Goal: Find specific page/section: Find specific page/section

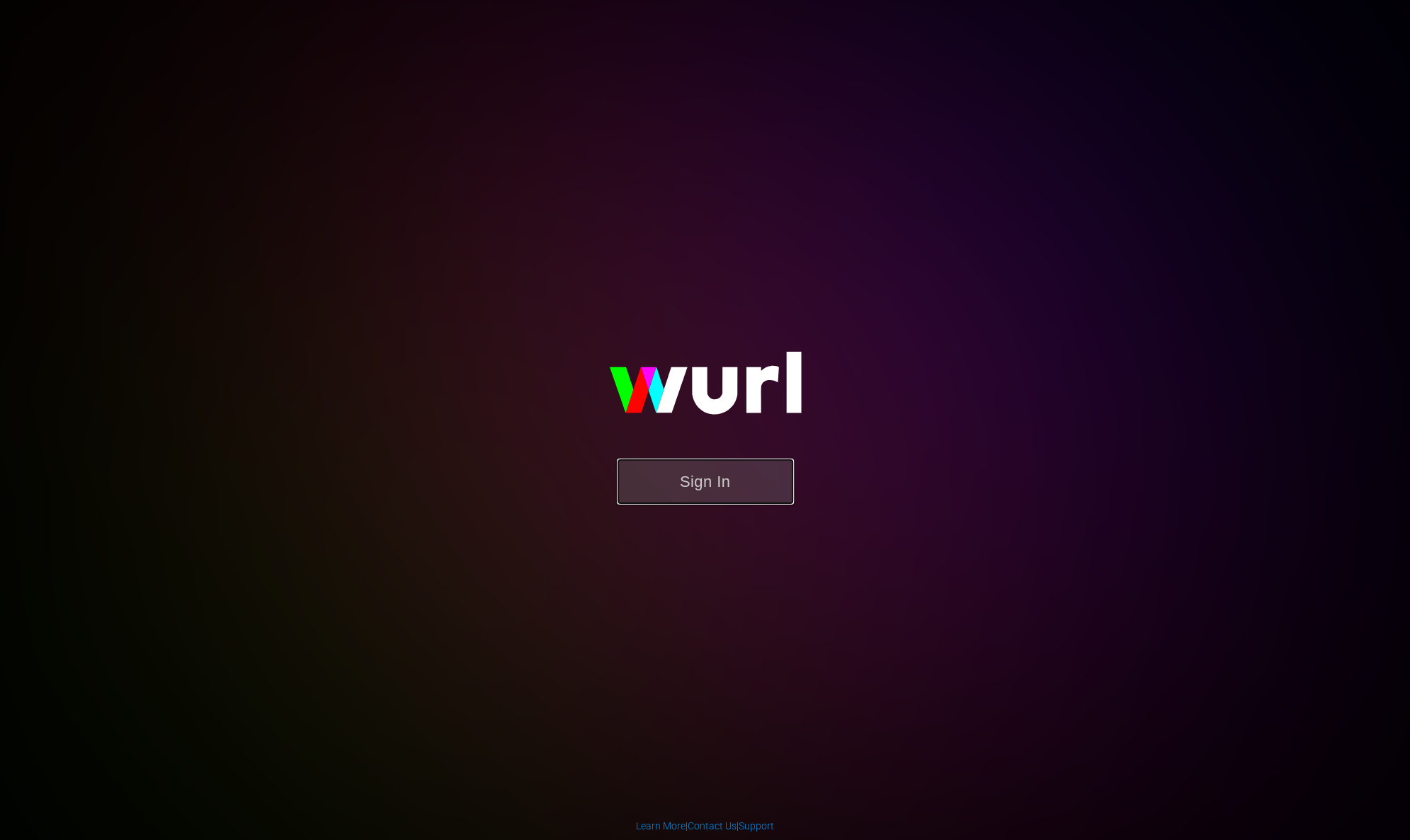
click at [729, 474] on button "Sign In" at bounding box center [705, 481] width 177 height 46
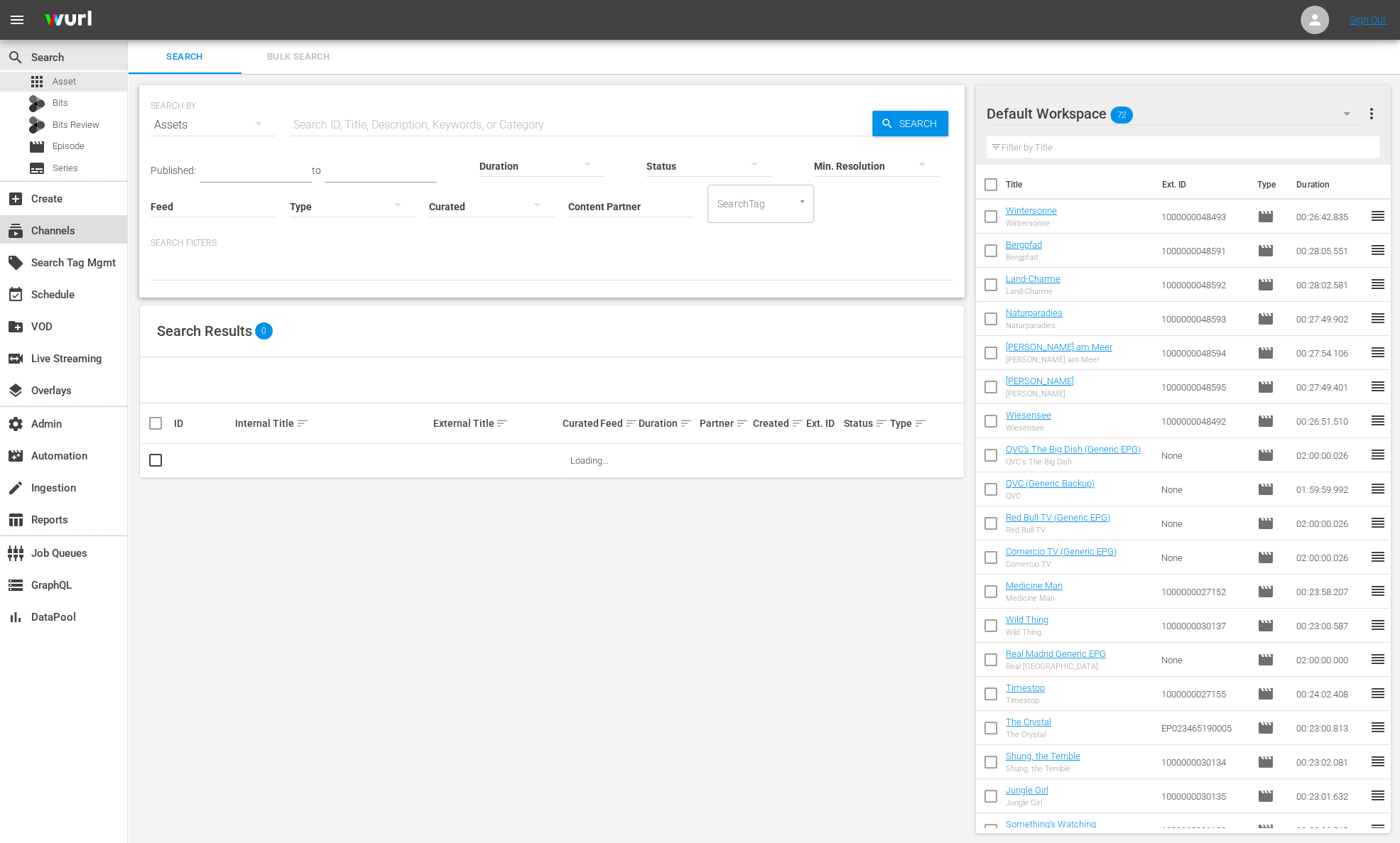
click at [71, 231] on div "subscriptions Channels" at bounding box center [40, 228] width 79 height 13
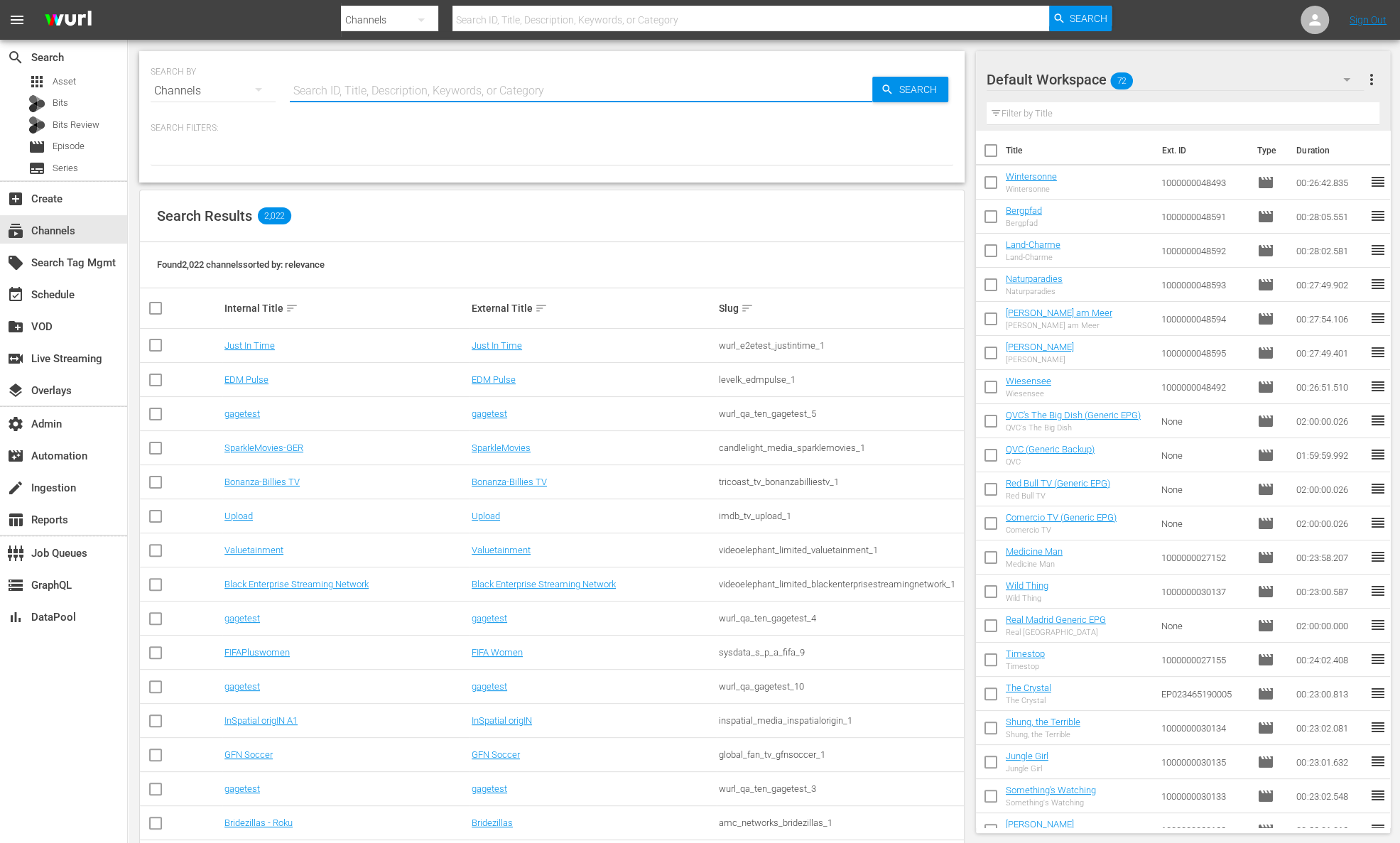
click at [357, 92] on input "text" at bounding box center [581, 91] width 582 height 34
type input "zee one"
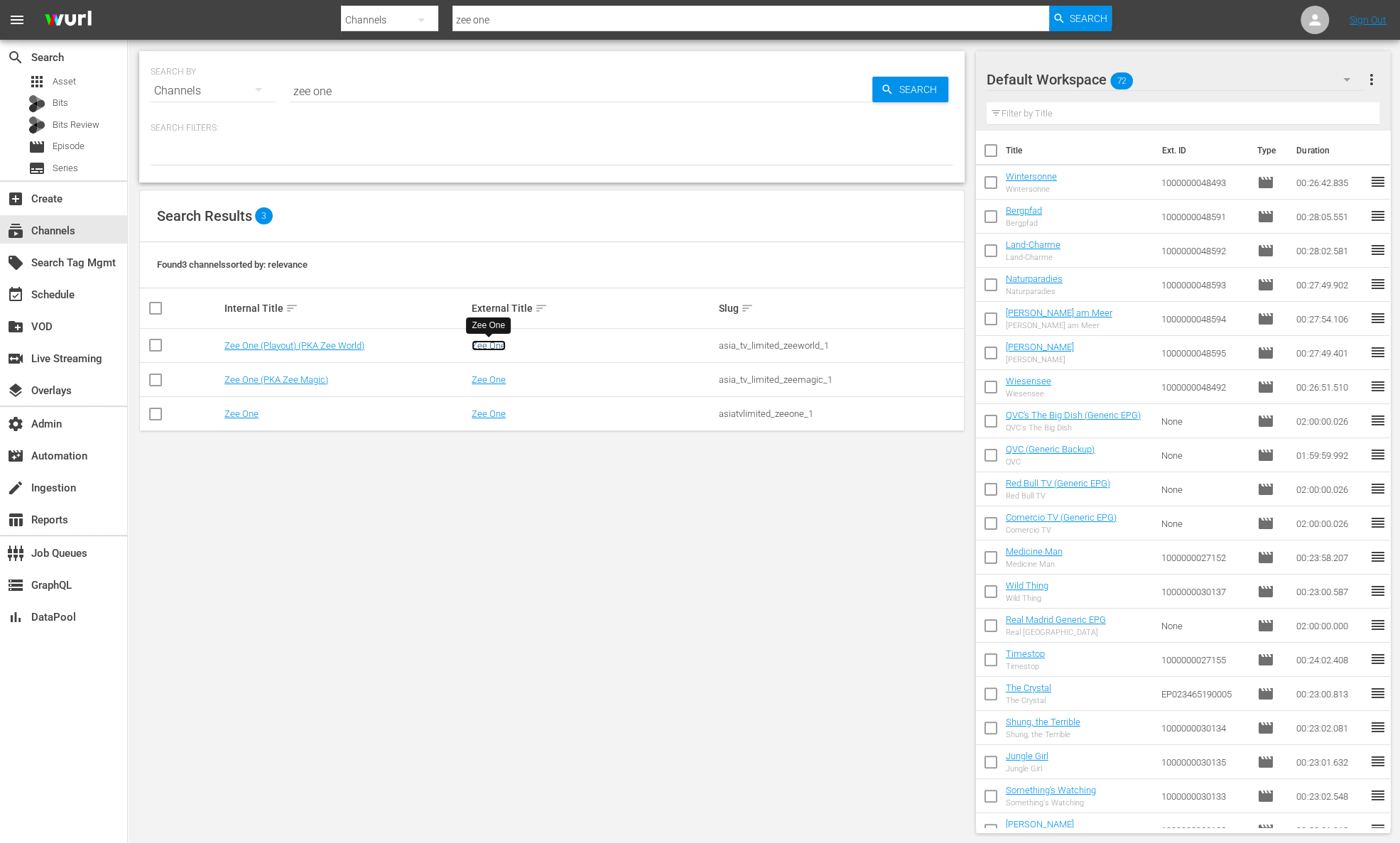
click at [484, 340] on link "Zee One" at bounding box center [488, 345] width 34 height 10
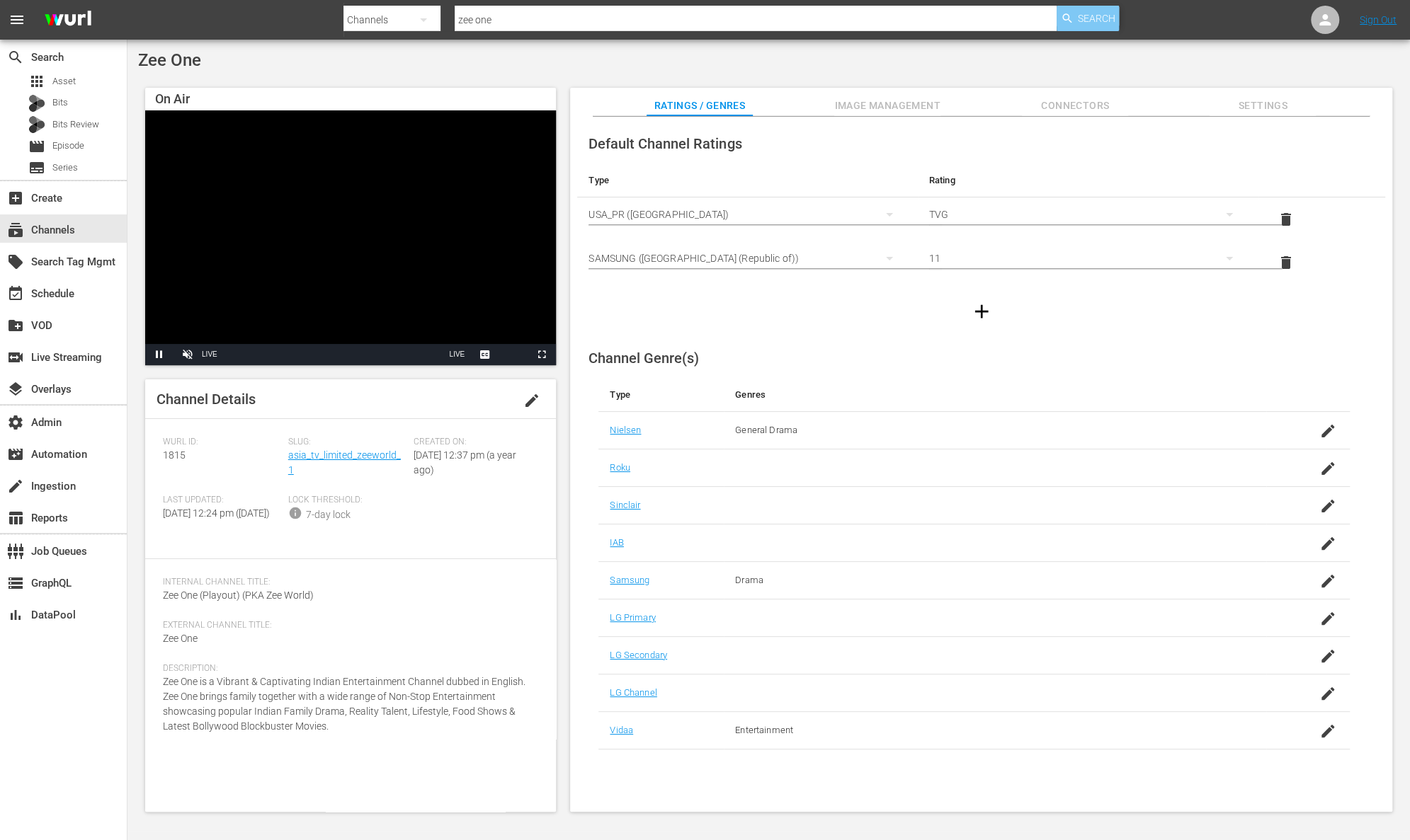
click at [1099, 6] on span "Search" at bounding box center [1097, 19] width 38 height 26
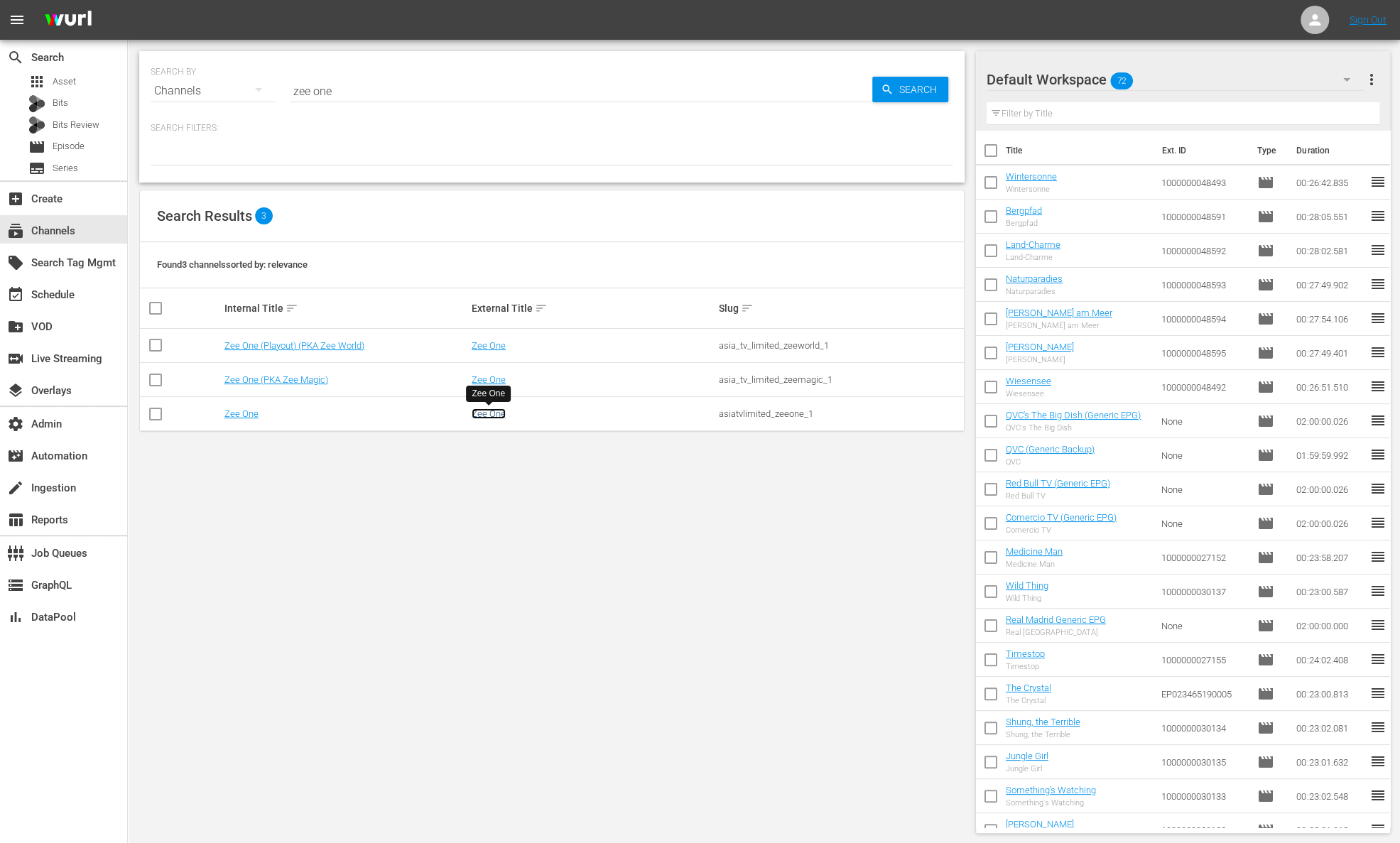
click at [485, 415] on link "Zee One" at bounding box center [488, 414] width 34 height 10
